Goal: Task Accomplishment & Management: Use online tool/utility

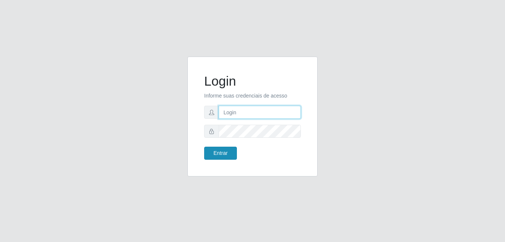
type input "Raissa@B9"
click at [230, 155] on button "Entrar" at bounding box center [220, 152] width 33 height 13
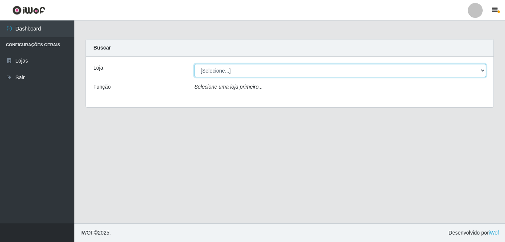
click at [220, 70] on select "[Selecione...] Bemais Supermercados - B9 Bessa" at bounding box center [340, 70] width 292 height 13
select select "410"
click at [194, 64] on select "[Selecione...] Bemais Supermercados - B9 Bessa" at bounding box center [340, 70] width 292 height 13
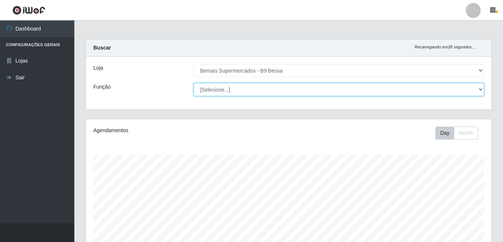
click at [234, 86] on select "[Selecione...] ASG ASG + ASG ++ Auxiliar de Estoque Auxiliar de [GEOGRAPHIC_DAT…" at bounding box center [339, 89] width 290 height 13
click at [194, 83] on select "[Selecione...] ASG ASG + ASG ++ Auxiliar de Estoque Auxiliar de [GEOGRAPHIC_DAT…" at bounding box center [339, 89] width 290 height 13
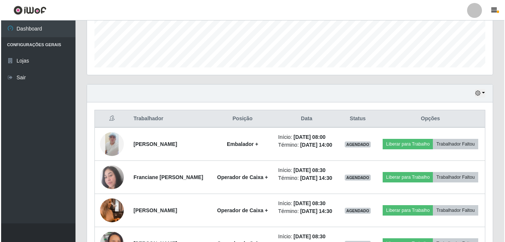
scroll to position [223, 0]
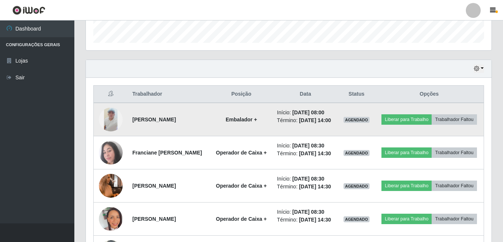
click at [109, 125] on img at bounding box center [111, 119] width 24 height 24
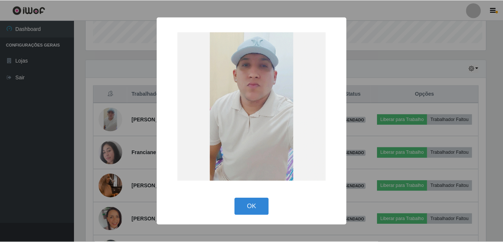
scroll to position [154, 402]
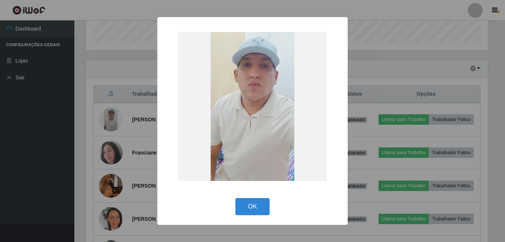
click at [56, 155] on div "× OK Cancel" at bounding box center [252, 121] width 505 height 242
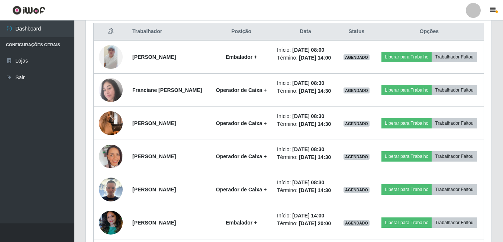
scroll to position [297, 0]
